Goal: Task Accomplishment & Management: Manage account settings

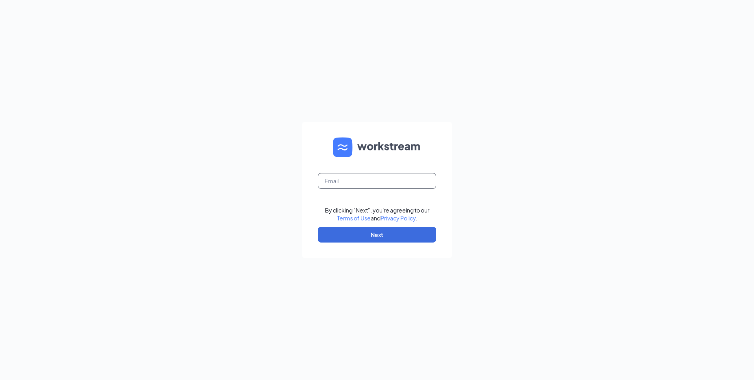
click at [357, 183] on input "text" at bounding box center [377, 181] width 118 height 16
type input "[EMAIL_ADDRESS][DOMAIN_NAME]"
click at [351, 233] on button "Next" at bounding box center [377, 234] width 118 height 16
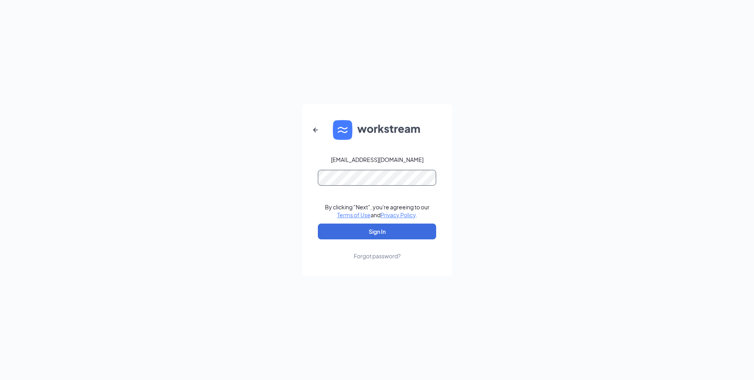
click at [318, 223] on button "Sign In" at bounding box center [377, 231] width 118 height 16
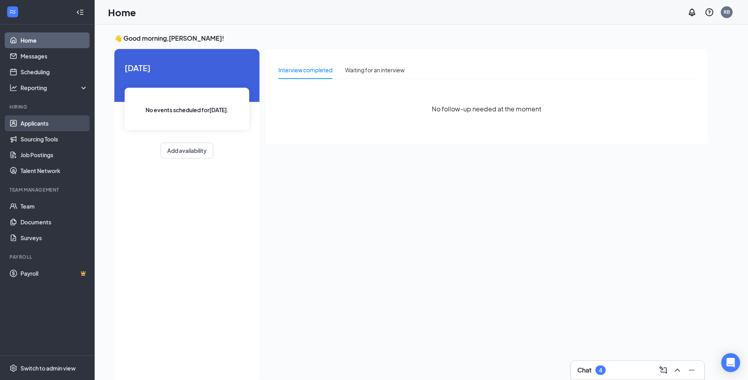
click at [32, 123] on link "Applicants" at bounding box center [54, 123] width 67 height 16
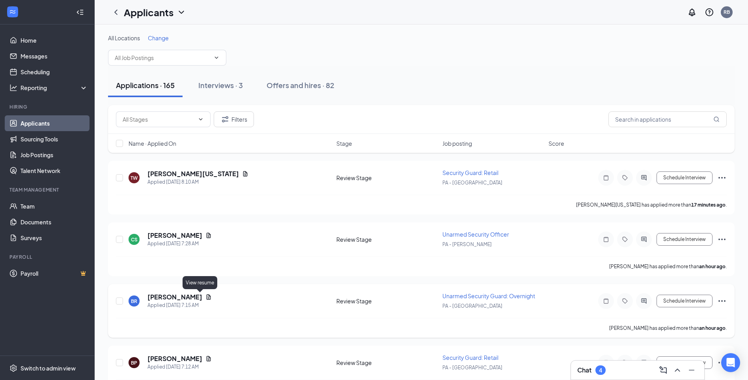
click at [207, 297] on icon "Document" at bounding box center [209, 296] width 4 height 5
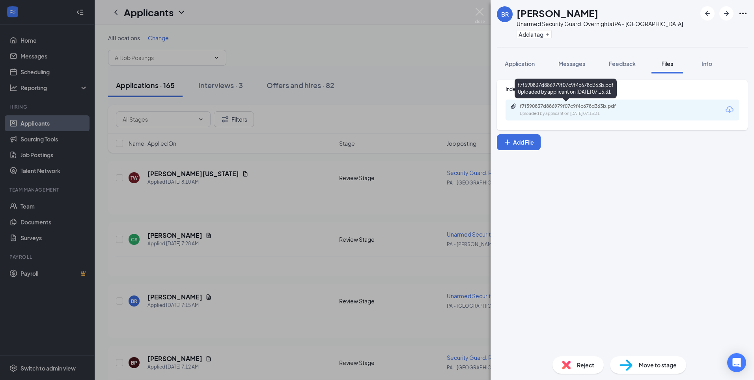
click at [563, 113] on div "Uploaded by applicant on [DATE] 07:15:31" at bounding box center [579, 113] width 118 height 6
click at [477, 11] on img at bounding box center [480, 15] width 10 height 15
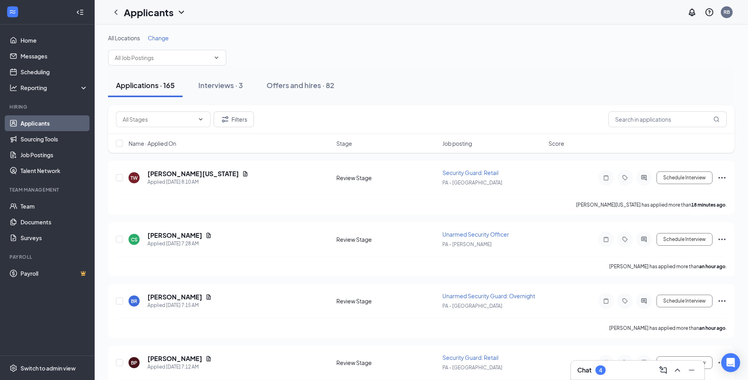
click at [625, 373] on div "Chat 4" at bounding box center [638, 369] width 121 height 13
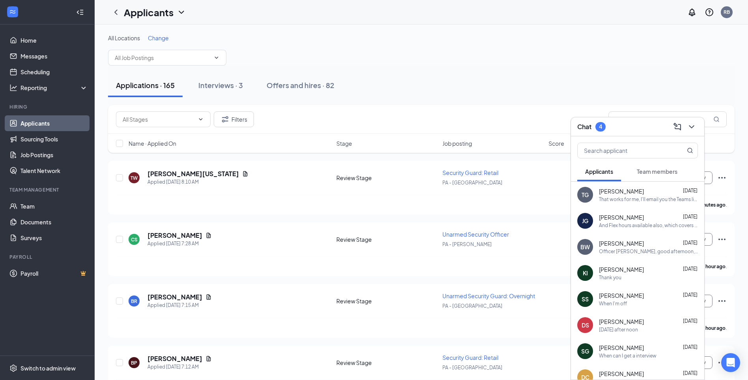
click at [650, 257] on div "BW [PERSON_NAME] [DATE] Officer [PERSON_NAME], good afternoon, where are you lo…" at bounding box center [637, 247] width 133 height 26
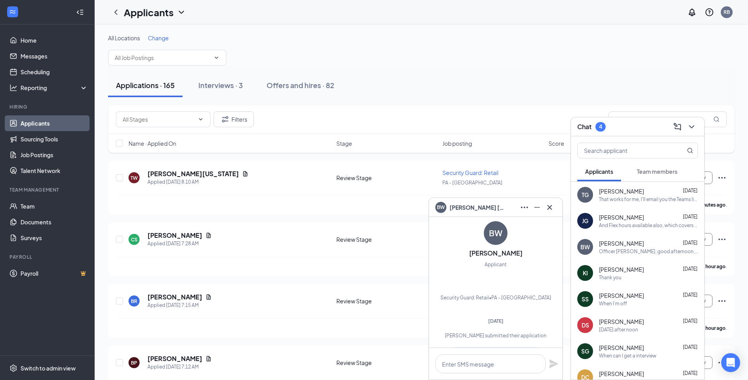
scroll to position [-144, 0]
click at [554, 208] on icon "Cross" at bounding box center [549, 206] width 9 height 9
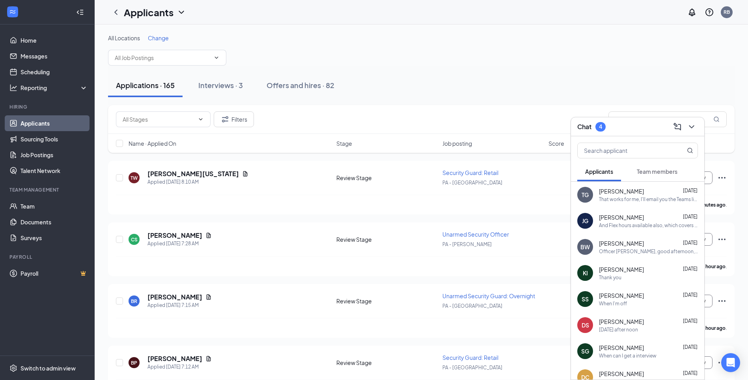
click at [644, 297] on div "[PERSON_NAME] [DATE]" at bounding box center [648, 295] width 99 height 8
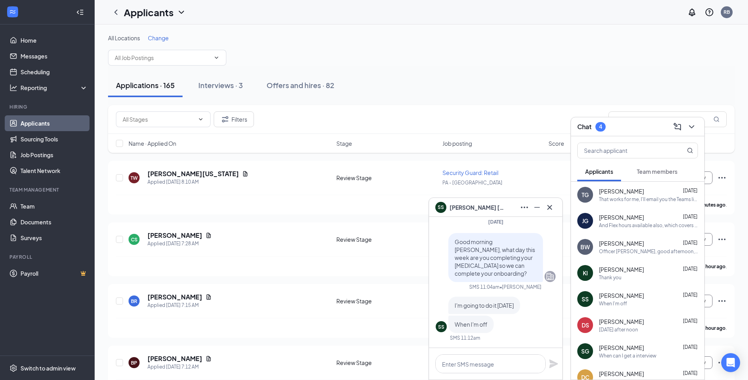
click at [641, 229] on div "[PERSON_NAME] [DATE] And Flex hours available also, which covers anytime an off…" at bounding box center [637, 221] width 133 height 26
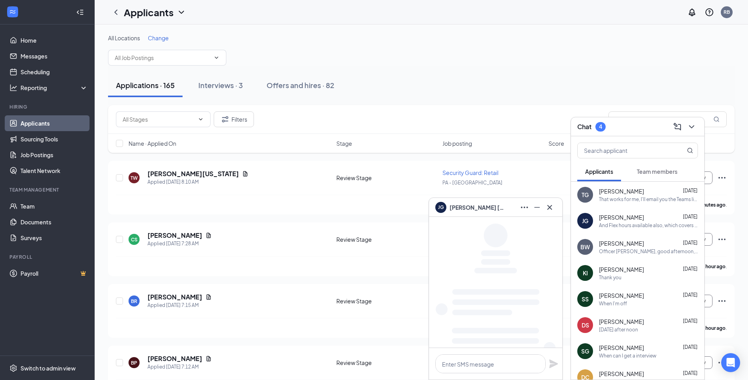
click at [639, 202] on div "That works for me, I'll email you the Teams link for 2pm on 8/26" at bounding box center [648, 199] width 99 height 7
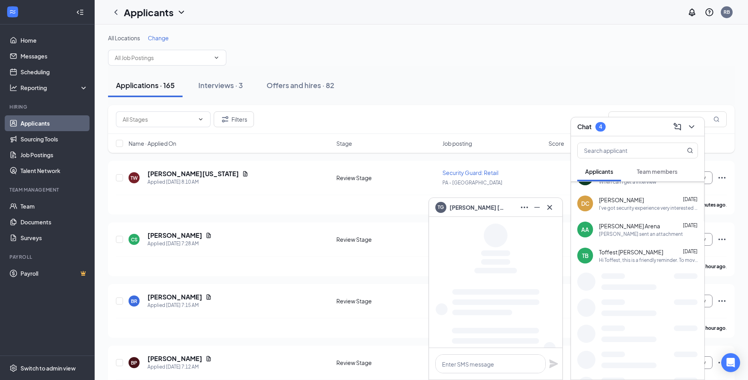
scroll to position [189, 0]
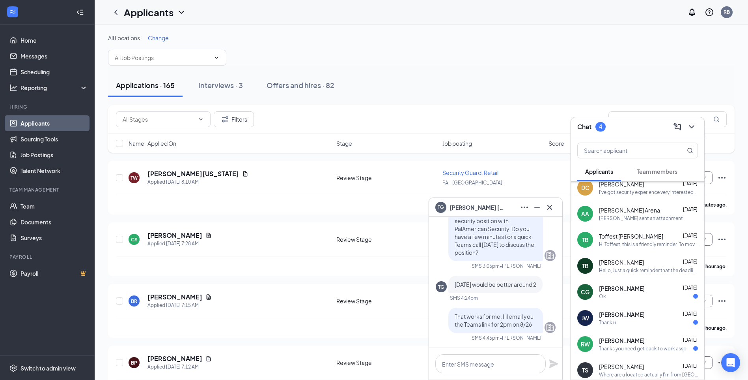
click at [626, 297] on div "Ok" at bounding box center [648, 296] width 99 height 7
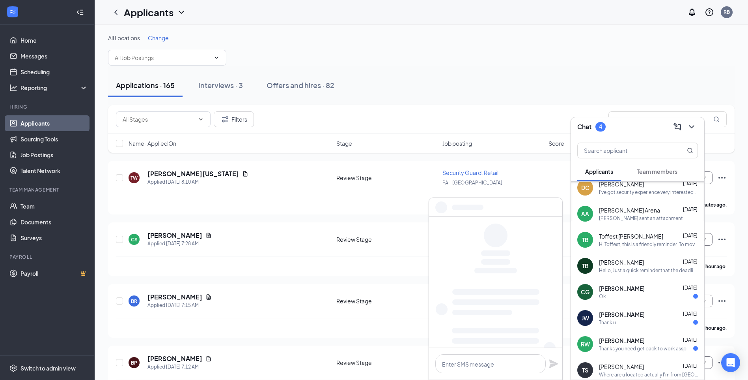
click at [629, 320] on div "Thank u" at bounding box center [648, 322] width 99 height 7
click at [632, 344] on span "[PERSON_NAME]" at bounding box center [622, 340] width 46 height 8
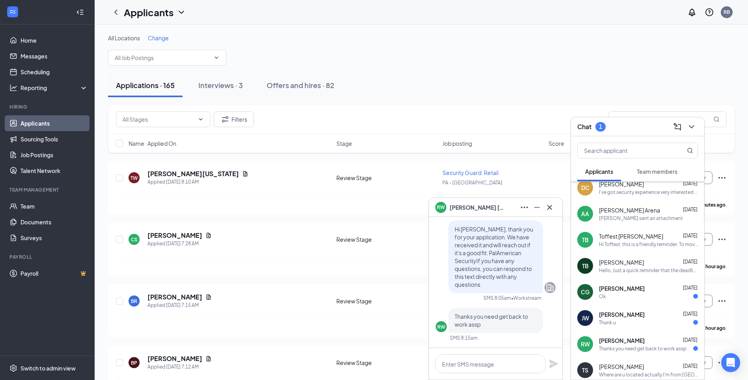
click at [635, 318] on div "[PERSON_NAME] [DATE]" at bounding box center [648, 314] width 99 height 8
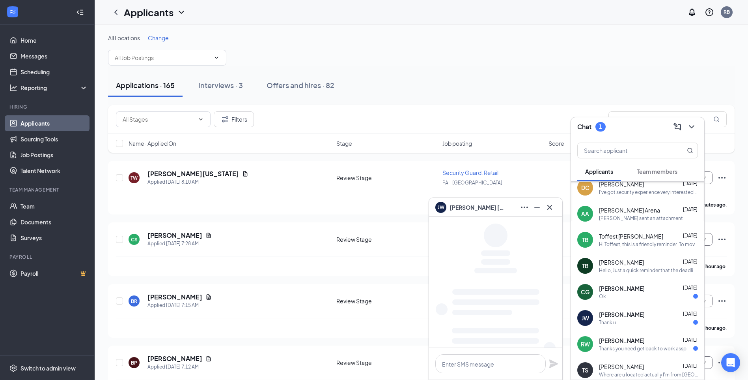
click at [632, 292] on span "[PERSON_NAME]" at bounding box center [622, 288] width 46 height 8
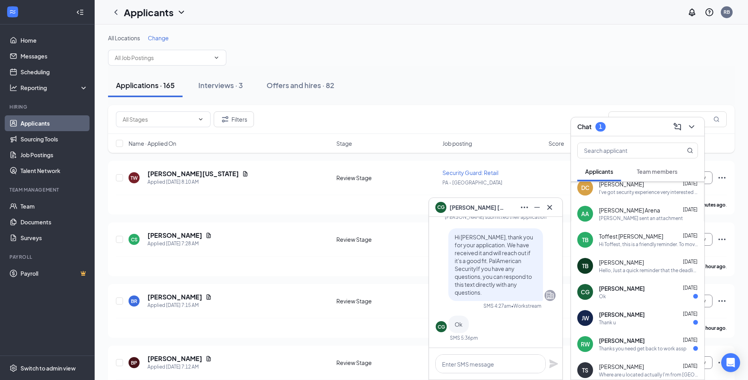
click at [629, 269] on div "Hello, Just a quick reminder that the deadline to complete your required [MEDIC…" at bounding box center [648, 270] width 99 height 7
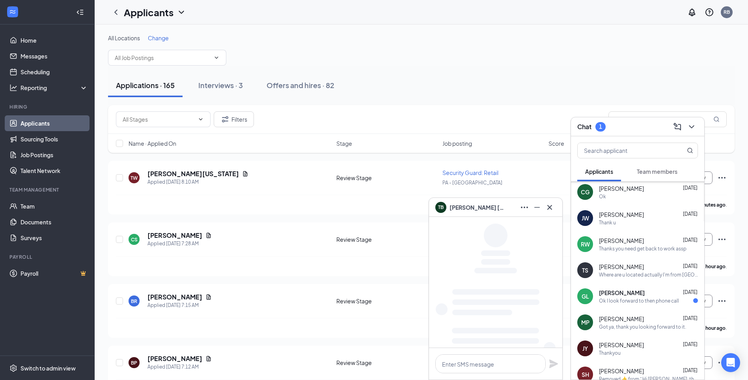
scroll to position [358, 0]
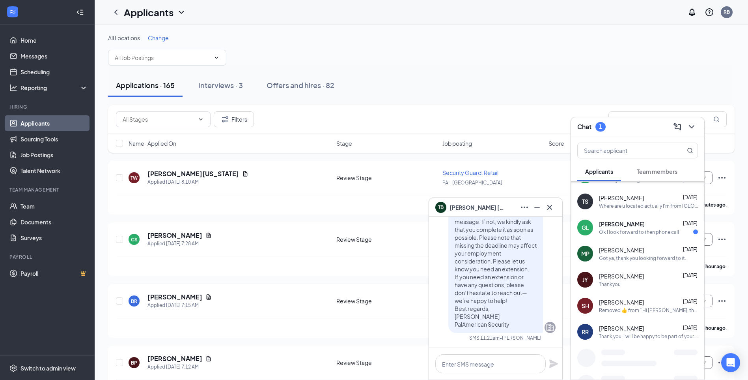
click at [650, 234] on div "Ok I look forward to then phone call" at bounding box center [639, 231] width 80 height 7
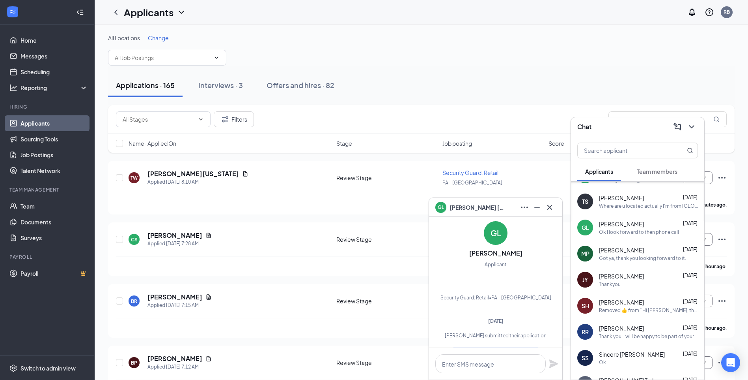
scroll to position [-135, 0]
click at [544, 208] on button at bounding box center [550, 207] width 13 height 13
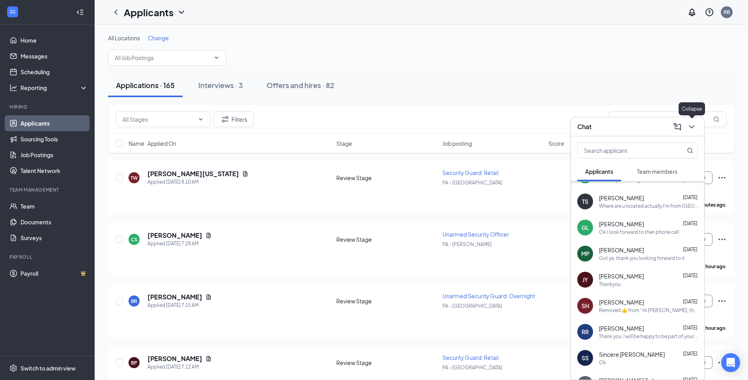
click at [696, 131] on button at bounding box center [692, 126] width 13 height 13
